Goal: Information Seeking & Learning: Learn about a topic

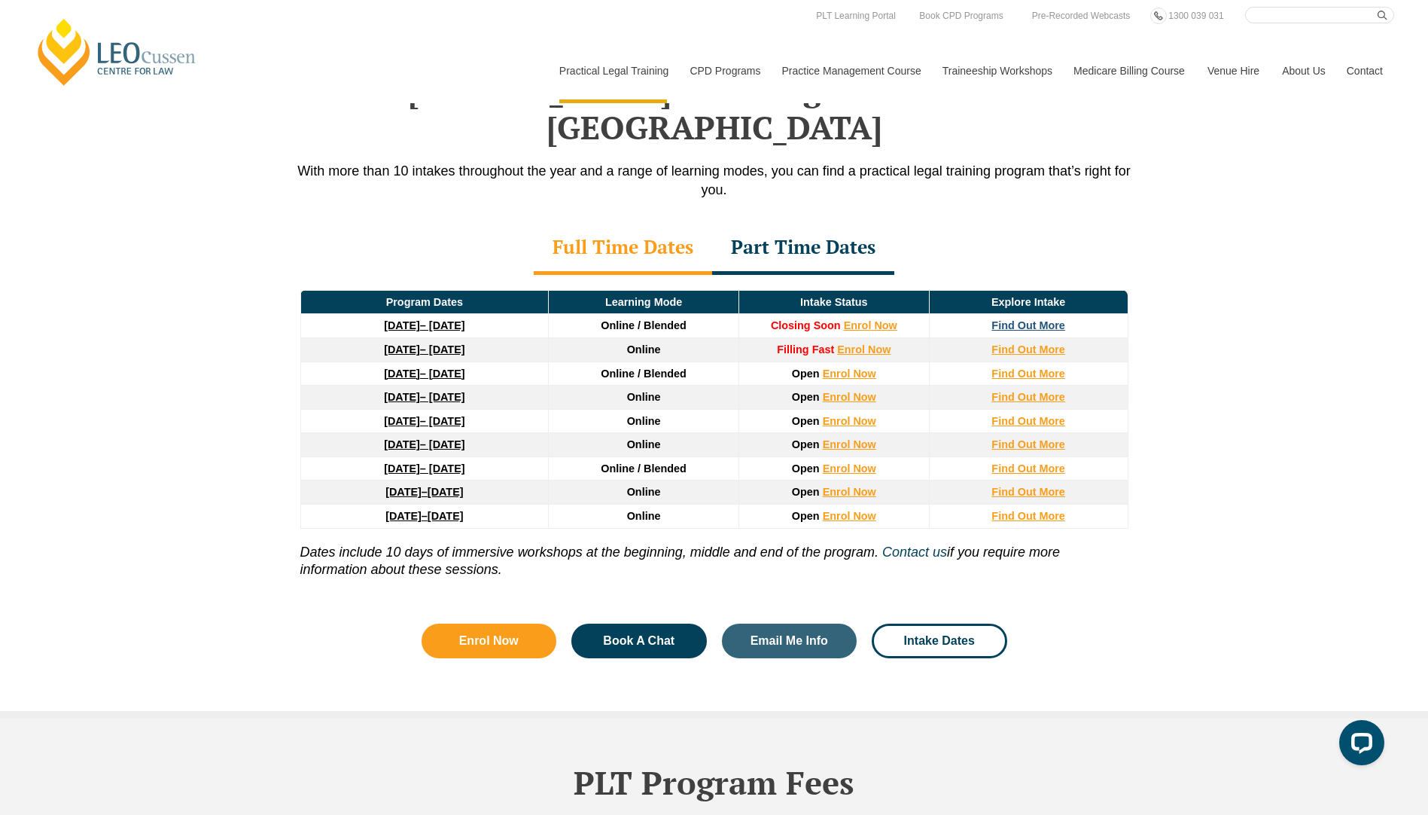
click at [1019, 319] on strong "Find Out More" at bounding box center [1028, 325] width 74 height 12
click at [1037, 319] on strong "Find Out More" at bounding box center [1028, 325] width 74 height 12
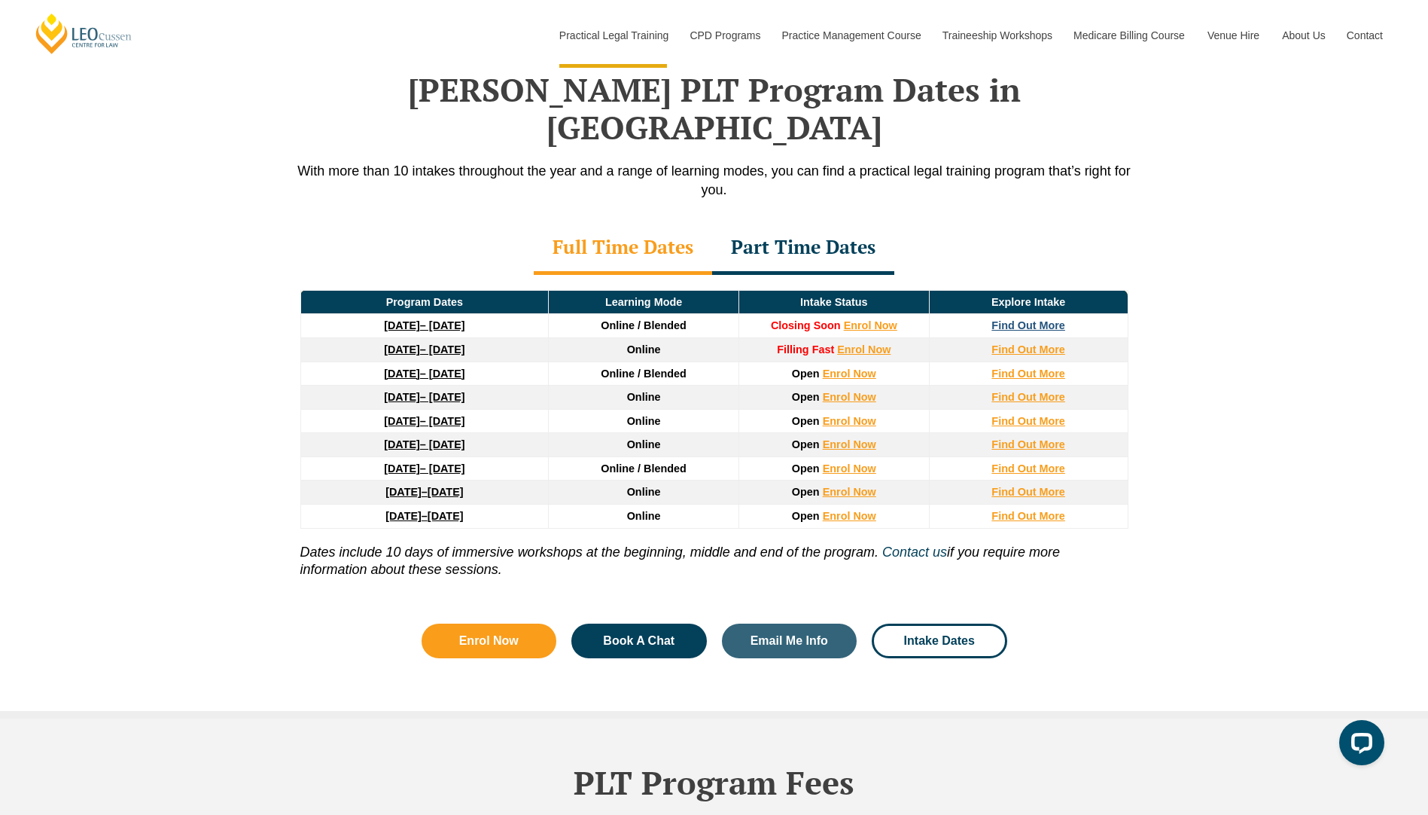
click at [1029, 319] on strong "Find Out More" at bounding box center [1028, 325] width 74 height 12
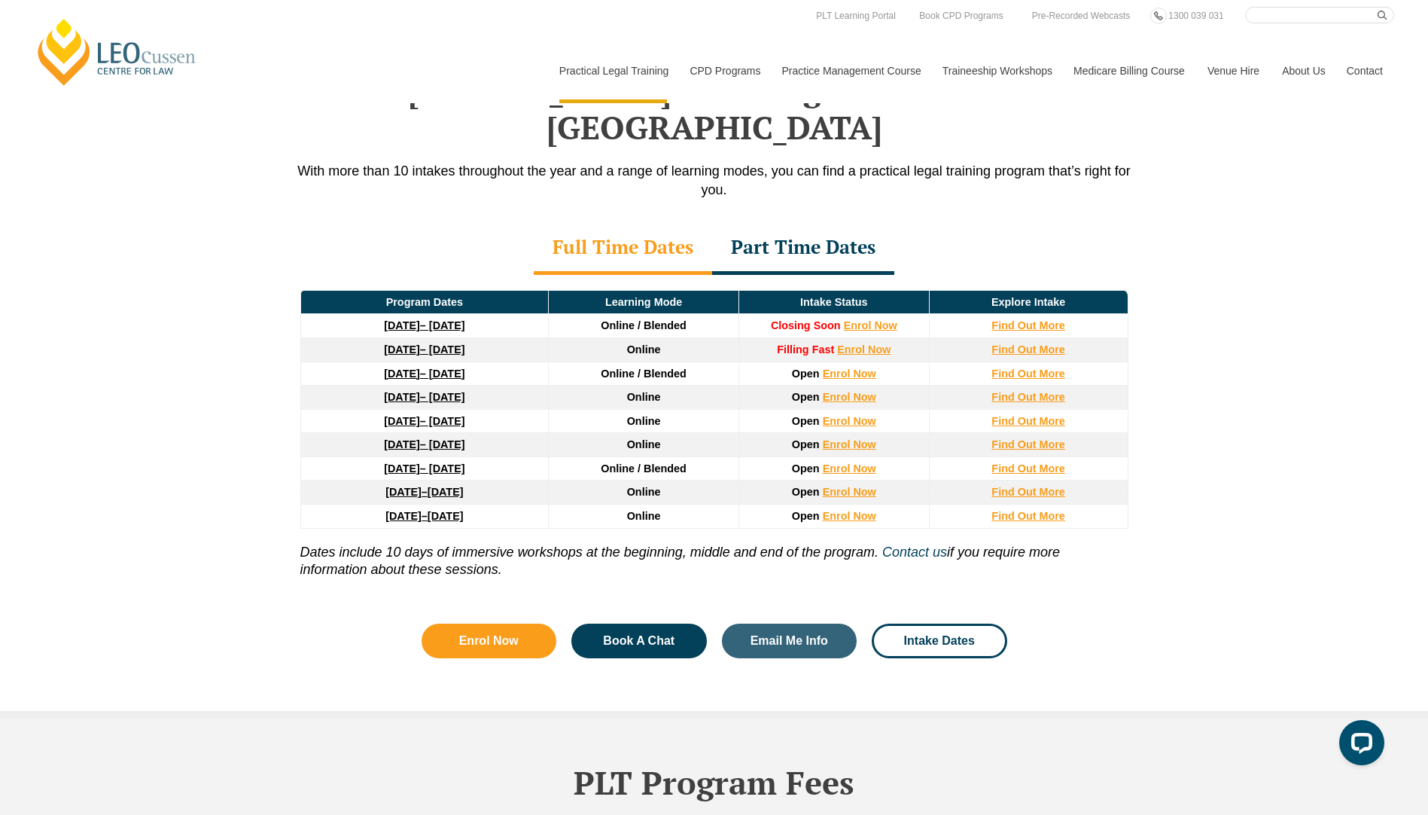
click at [788, 222] on div "Part Time Dates" at bounding box center [803, 248] width 182 height 53
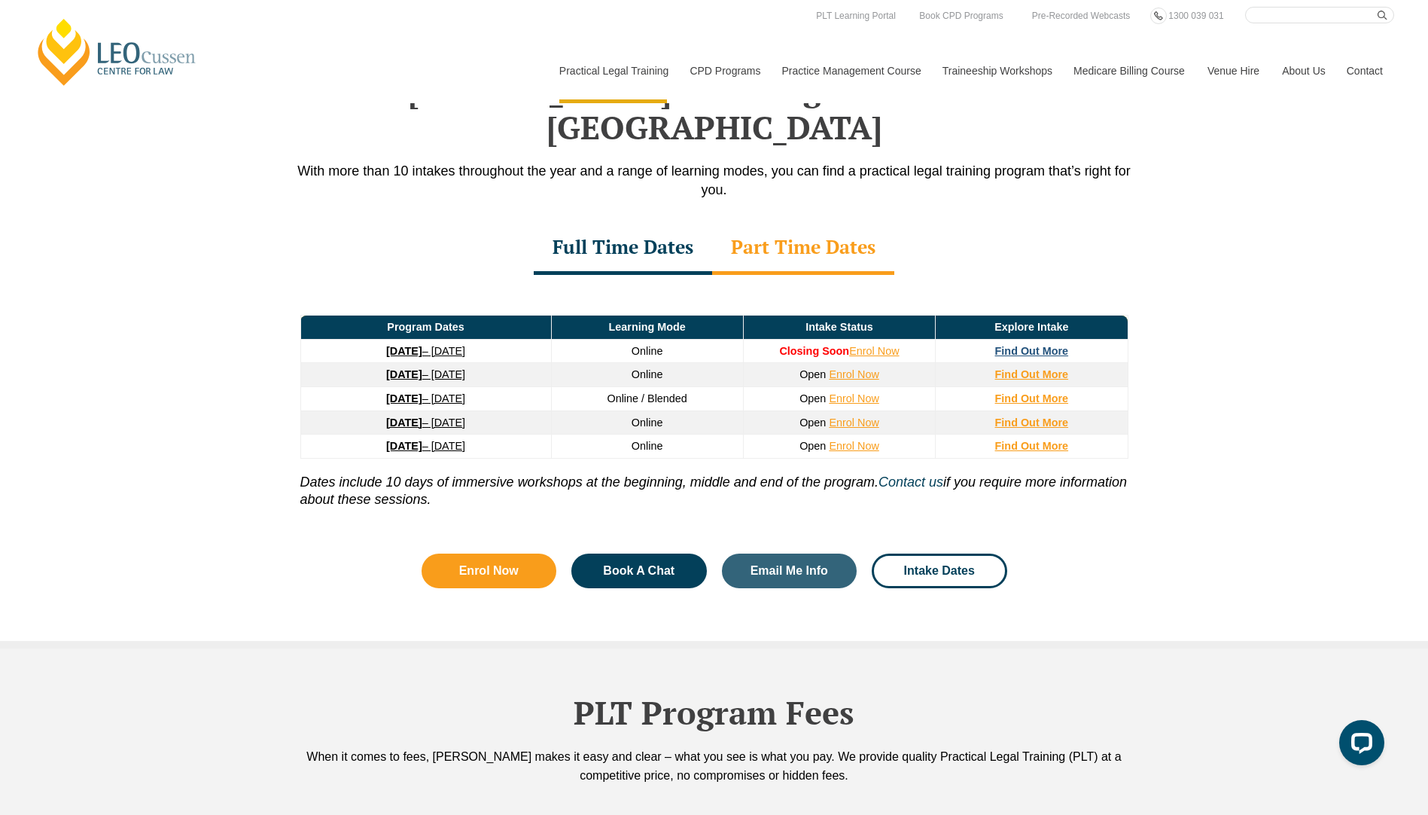
click at [1033, 345] on strong "Find Out More" at bounding box center [1032, 351] width 74 height 12
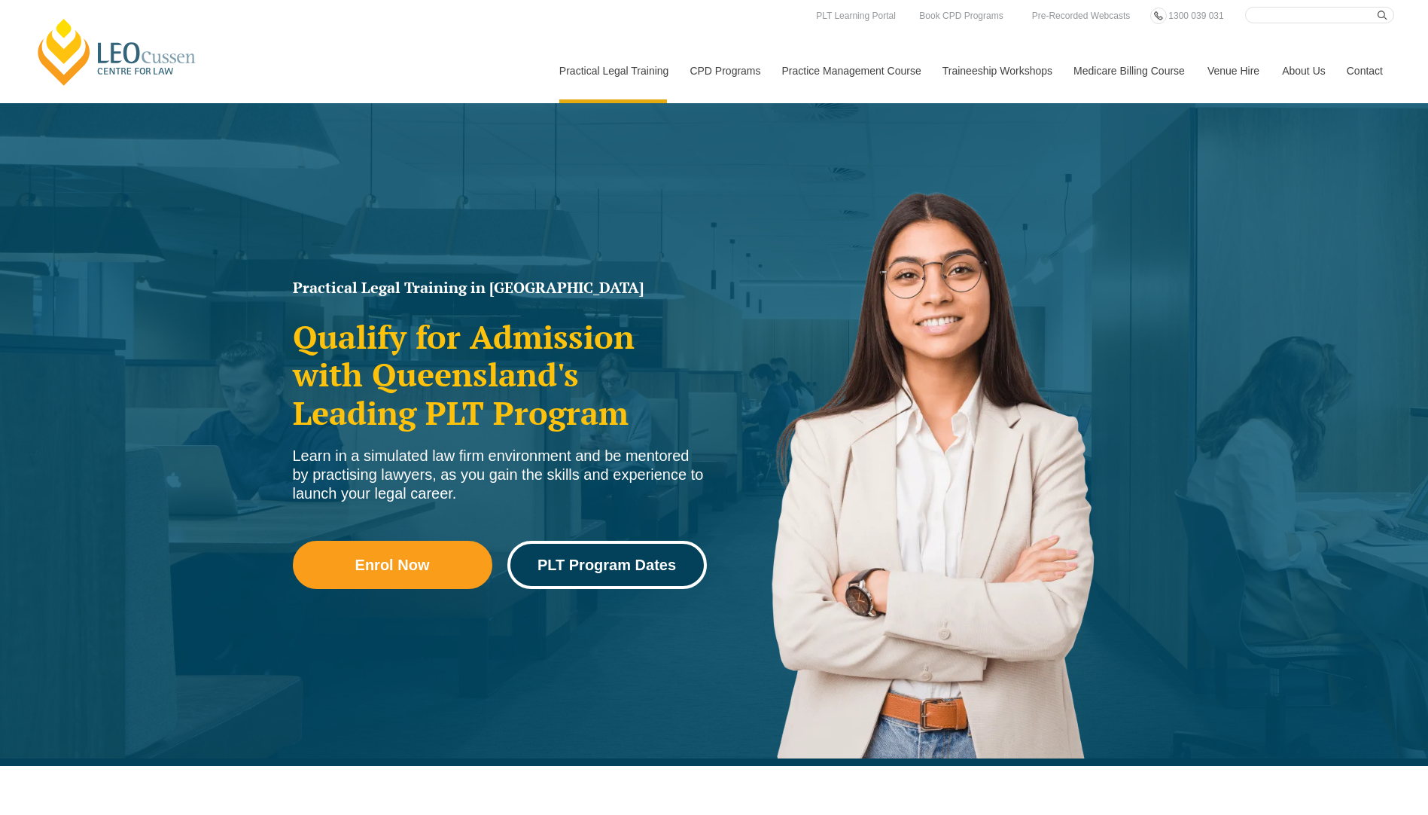
click at [578, 580] on link "PLT Program Dates" at bounding box center [606, 565] width 199 height 48
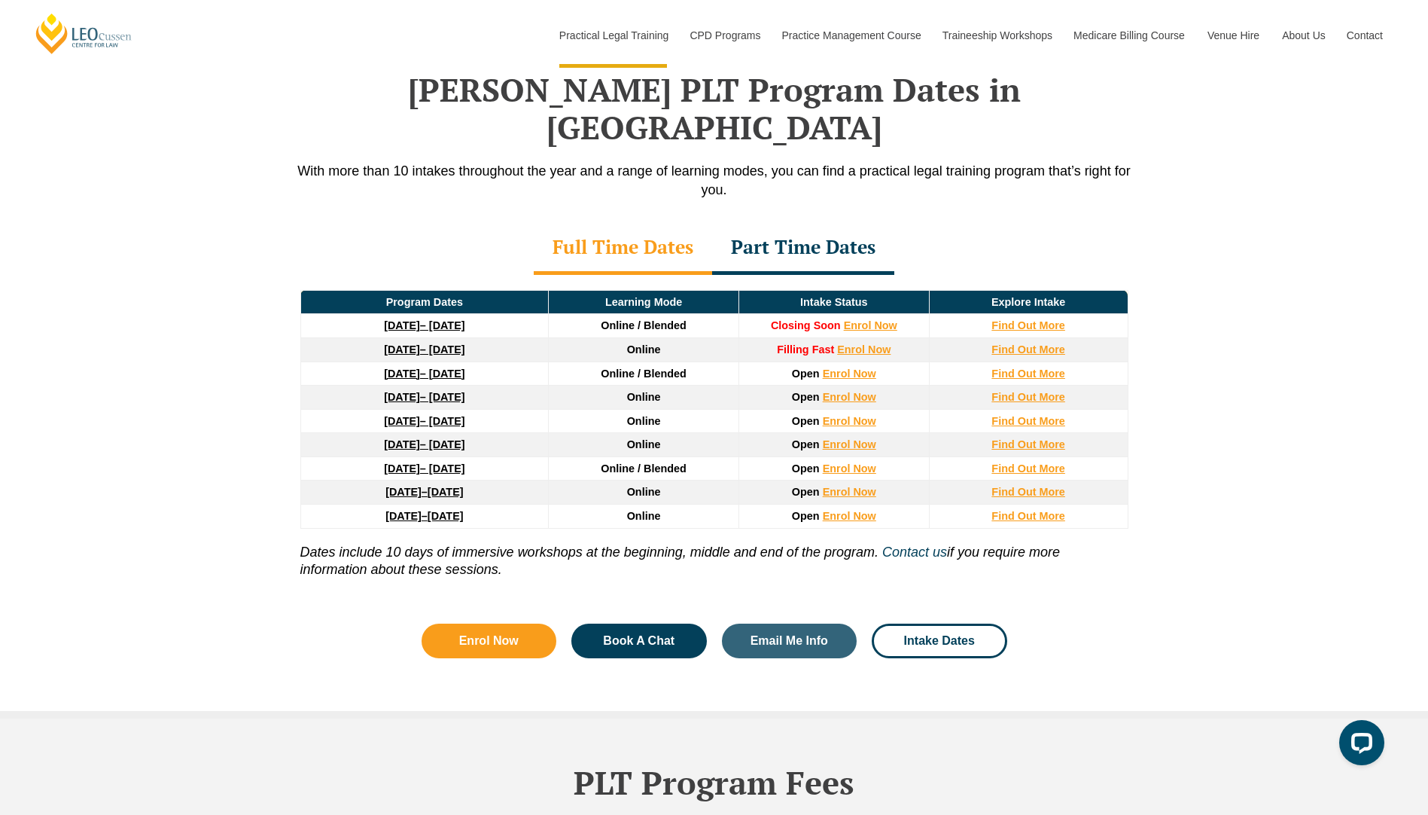
click at [781, 222] on div "Part Time Dates" at bounding box center [803, 248] width 182 height 53
